Goal: Information Seeking & Learning: Find specific fact

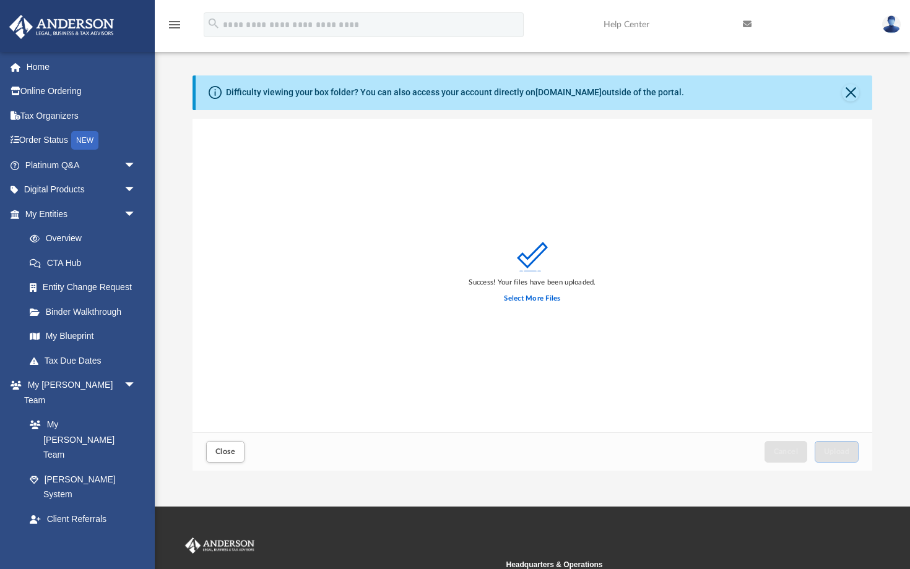
scroll to position [314, 680]
click at [84, 354] on link "Tax Due Dates" at bounding box center [85, 360] width 137 height 25
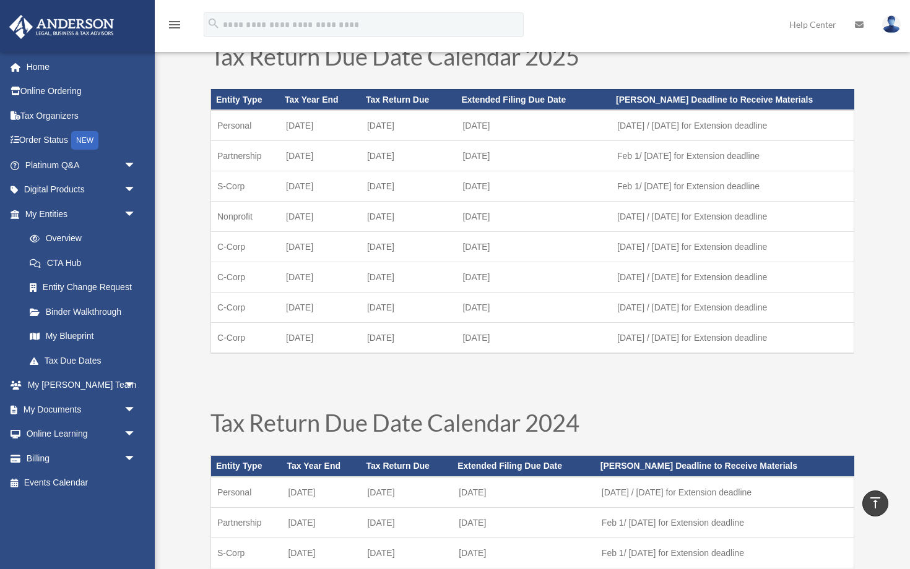
scroll to position [48, 0]
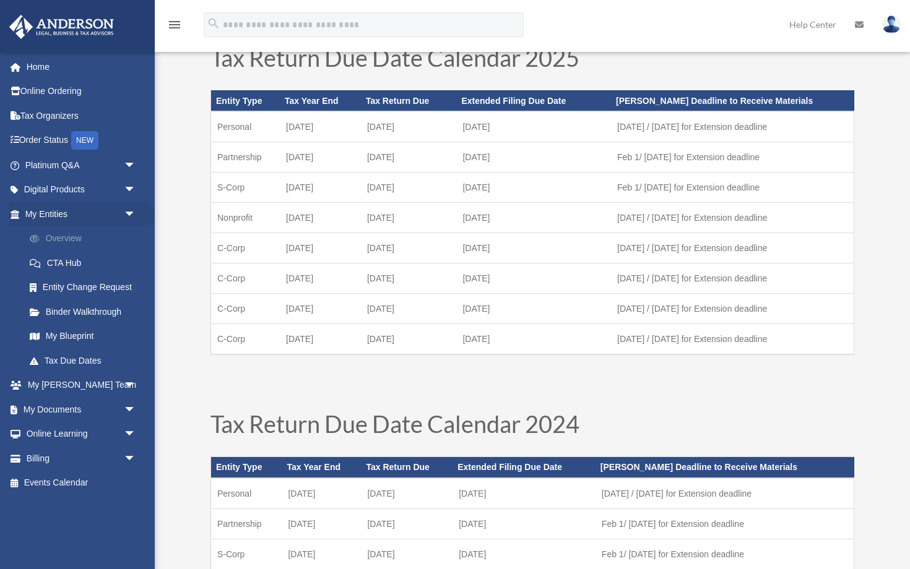
click at [63, 236] on link "Overview" at bounding box center [85, 239] width 137 height 25
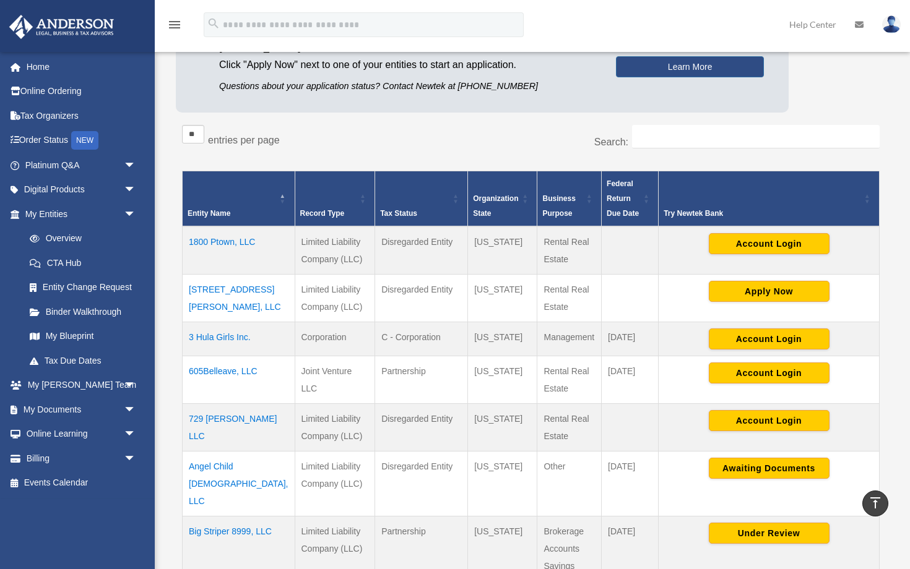
scroll to position [142, 0]
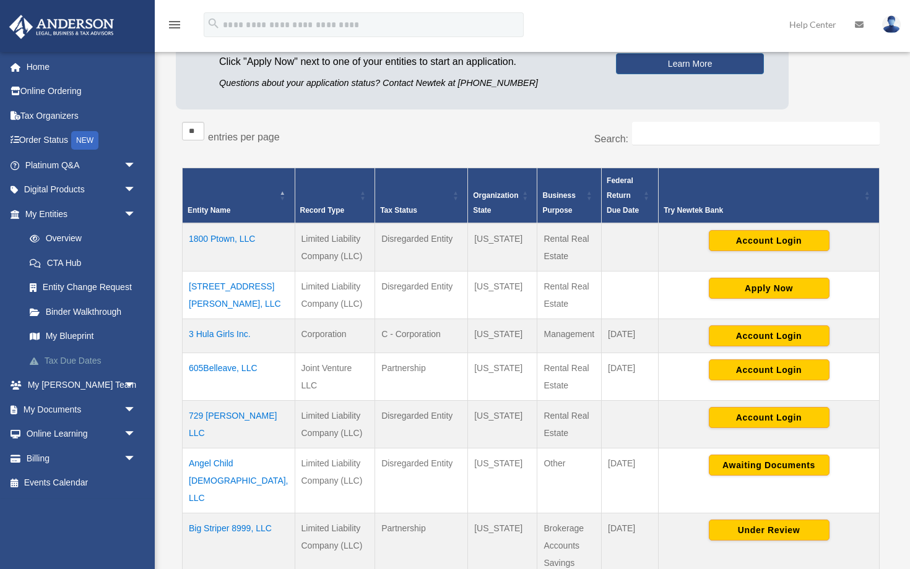
click at [76, 353] on link "Tax Due Dates" at bounding box center [85, 360] width 137 height 25
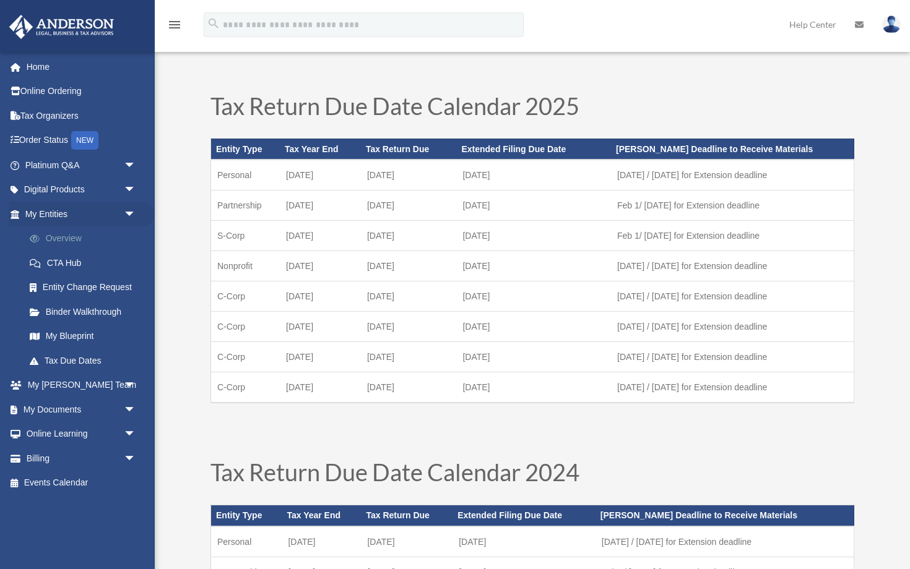
click at [80, 233] on link "Overview" at bounding box center [85, 239] width 137 height 25
click at [73, 235] on link "Overview" at bounding box center [85, 239] width 137 height 25
click at [64, 236] on link "Overview" at bounding box center [85, 239] width 137 height 25
click at [39, 209] on link "My Entities arrow_drop_down" at bounding box center [82, 214] width 146 height 25
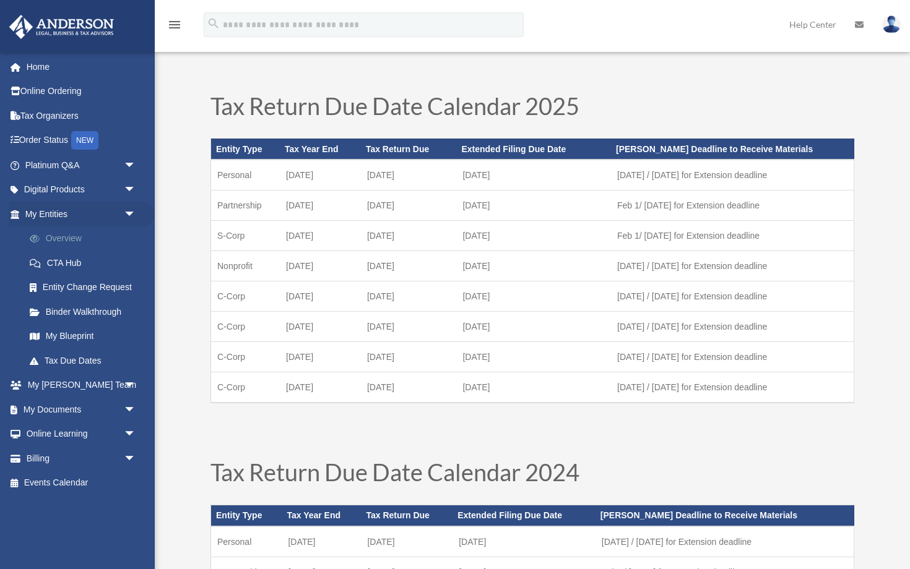
click at [42, 235] on span at bounding box center [41, 239] width 9 height 9
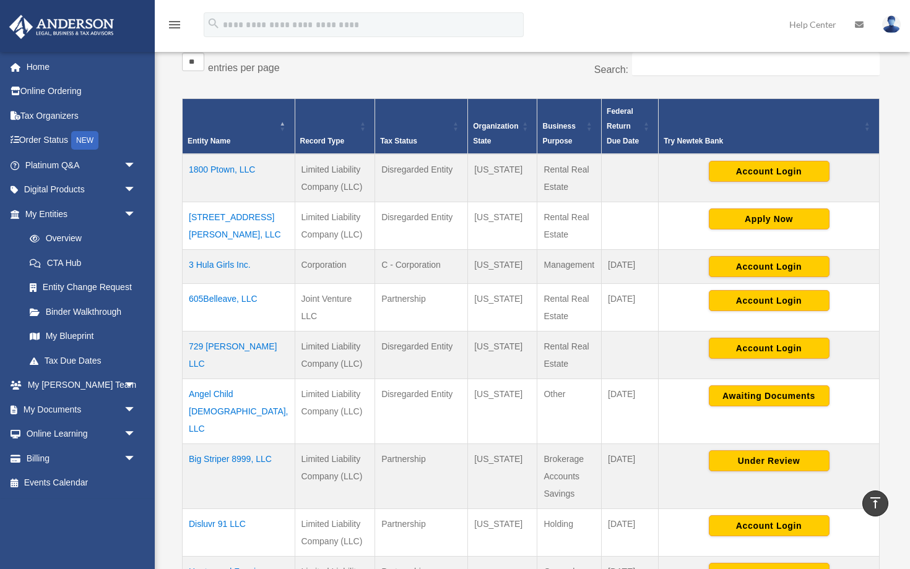
scroll to position [211, 0]
click at [98, 356] on link "Tax Due Dates" at bounding box center [85, 360] width 137 height 25
